Goal: Transaction & Acquisition: Purchase product/service

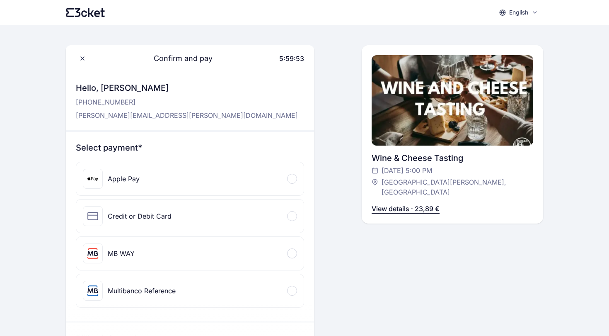
click at [191, 193] on div "Apple Pay" at bounding box center [189, 178] width 227 height 33
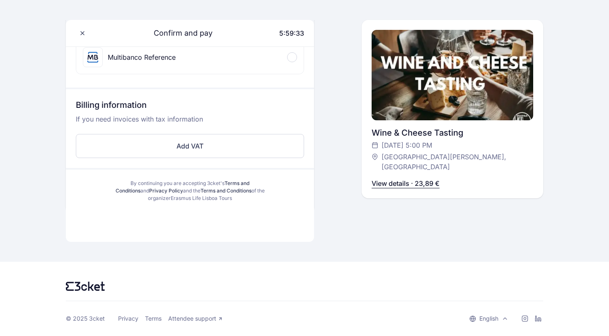
scroll to position [234, 0]
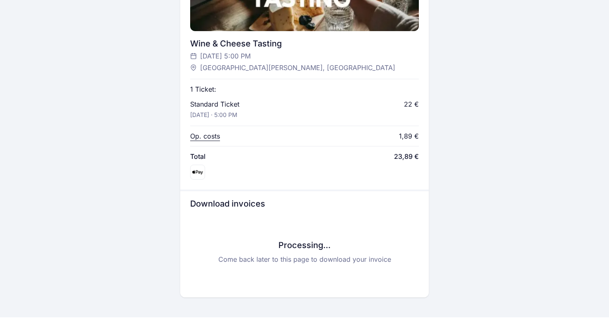
scroll to position [324, 0]
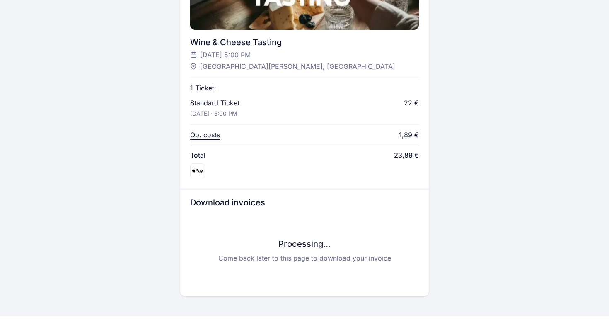
click at [218, 61] on span "[GEOGRAPHIC_DATA][PERSON_NAME], [GEOGRAPHIC_DATA]" at bounding box center [297, 66] width 195 height 10
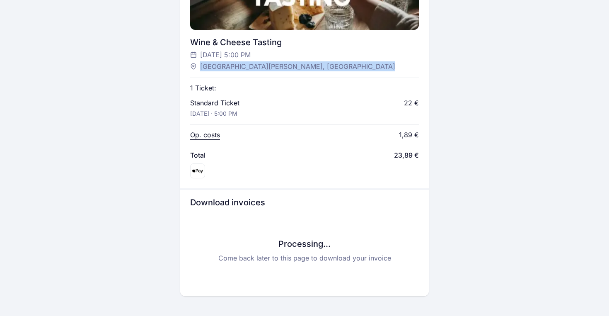
click at [218, 61] on span "[GEOGRAPHIC_DATA][PERSON_NAME], [GEOGRAPHIC_DATA]" at bounding box center [297, 66] width 195 height 10
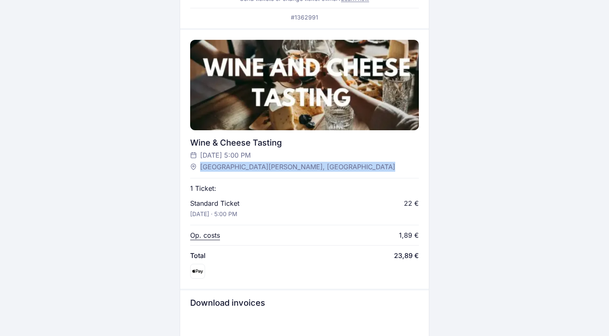
scroll to position [200, 0]
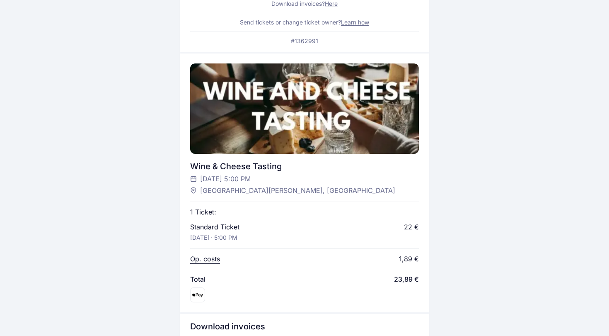
click at [218, 63] on div at bounding box center [304, 108] width 228 height 90
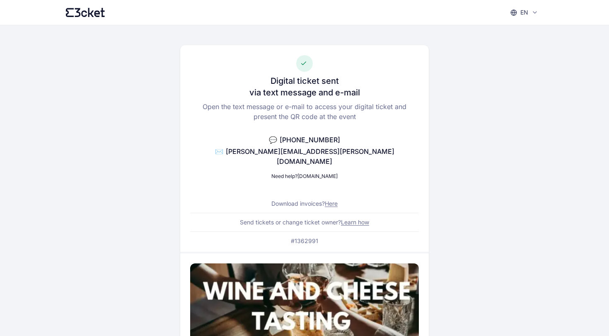
scroll to position [0, 0]
